Goal: Information Seeking & Learning: Understand process/instructions

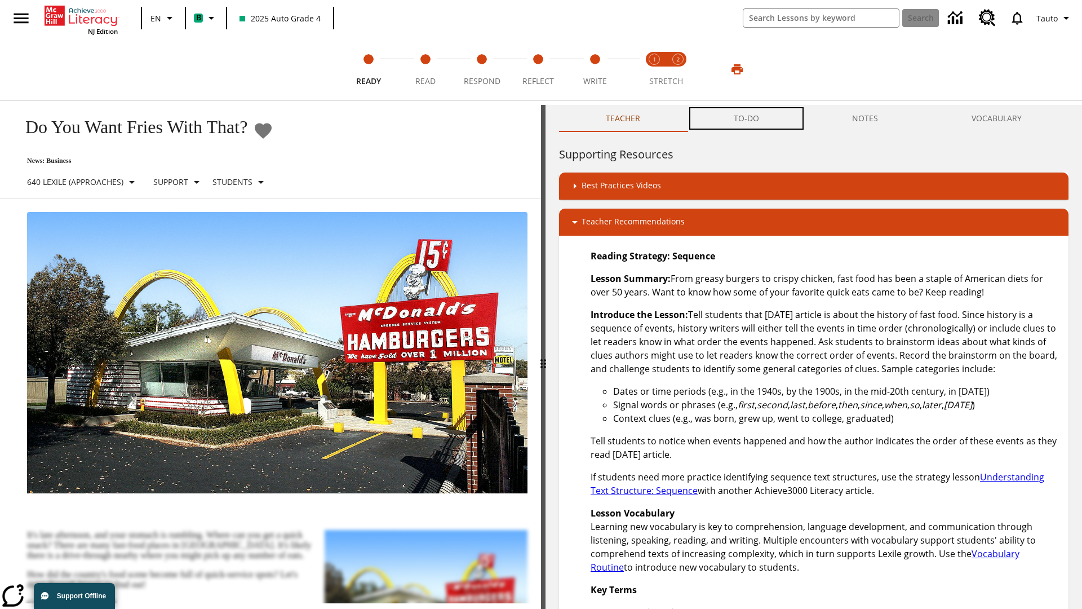
click at [747, 118] on button "TO-DO" at bounding box center [746, 118] width 119 height 27
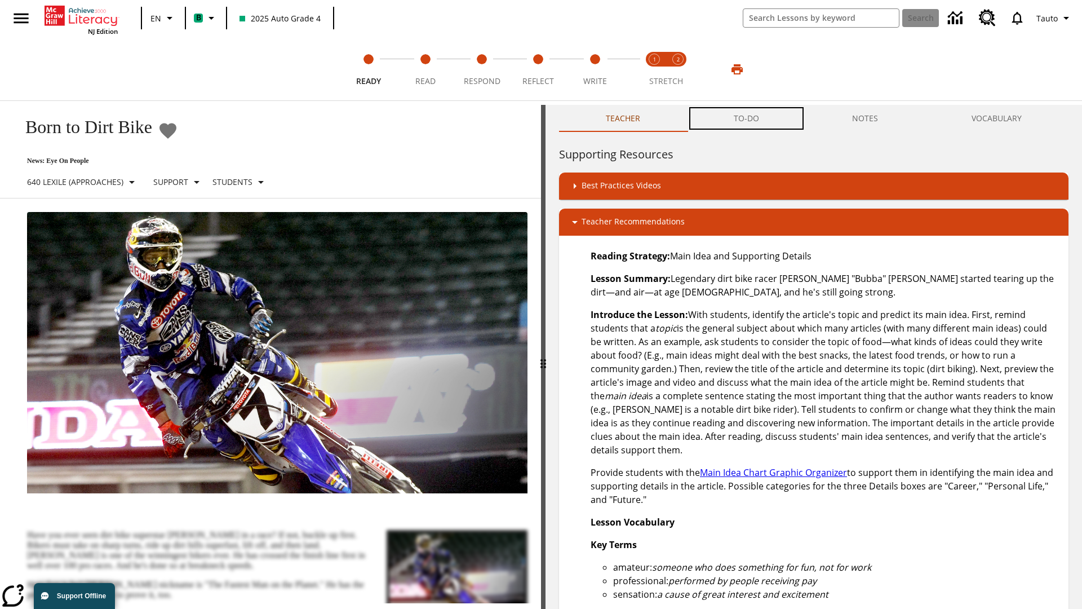
click at [747, 118] on button "TO-DO" at bounding box center [746, 118] width 119 height 27
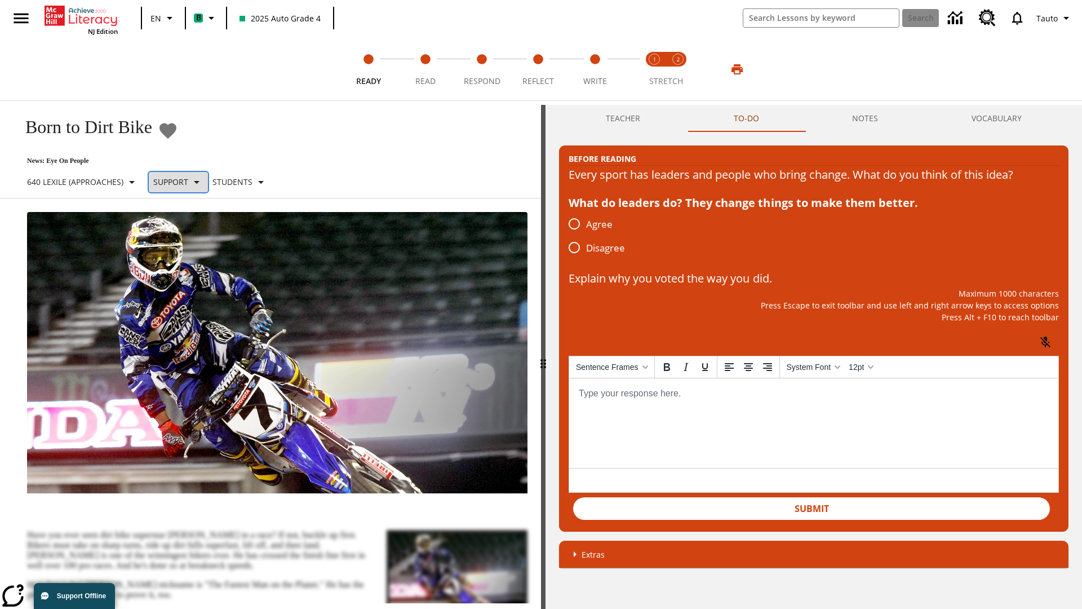
click at [187, 182] on p "Support" at bounding box center [170, 182] width 35 height 12
click at [200, 247] on p "Support" at bounding box center [199, 248] width 67 height 12
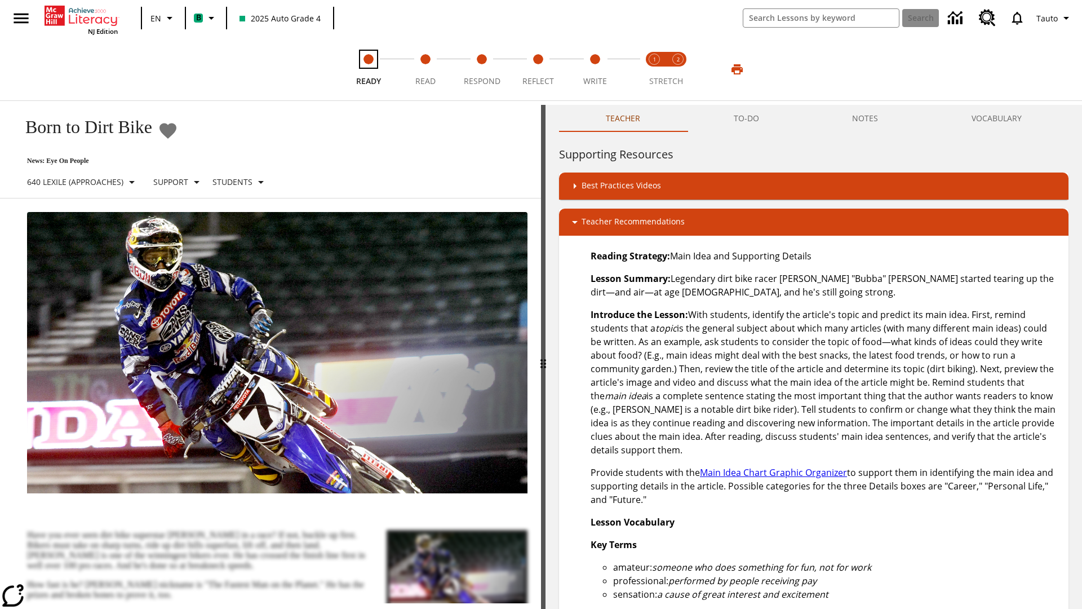
click at [369, 69] on span "Ready" at bounding box center [368, 77] width 25 height 20
click at [747, 118] on button "TO-DO" at bounding box center [746, 118] width 119 height 27
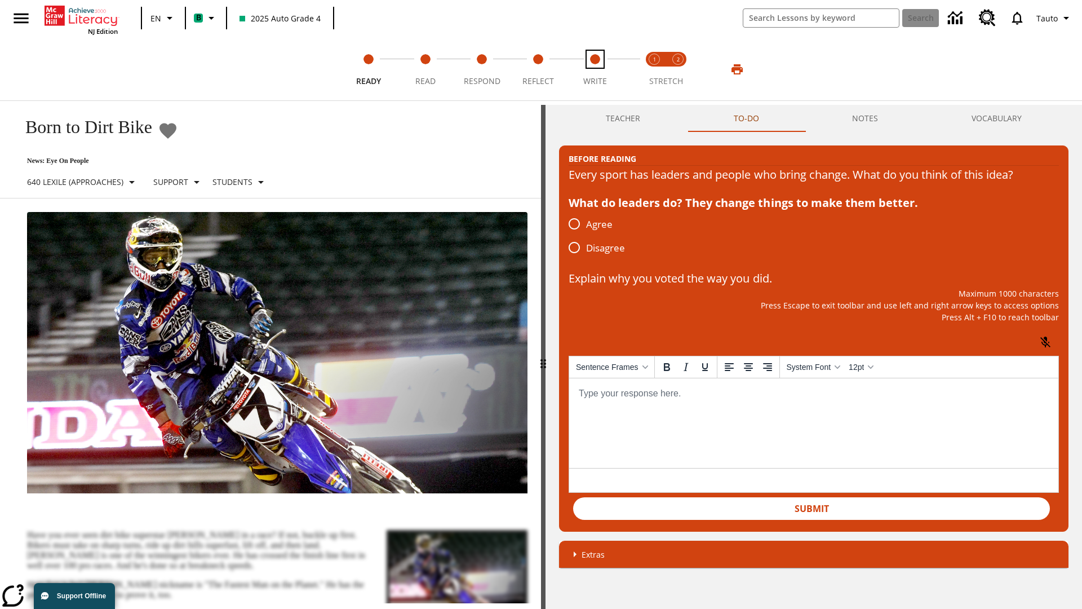
click at [595, 69] on span "Write" at bounding box center [595, 77] width 24 height 20
